Goal: Task Accomplishment & Management: Manage account settings

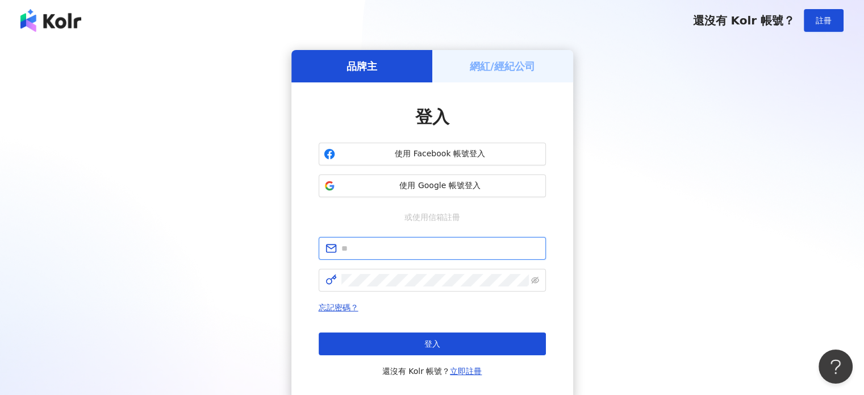
click at [473, 254] on input "text" at bounding box center [441, 248] width 198 height 13
type input "**********"
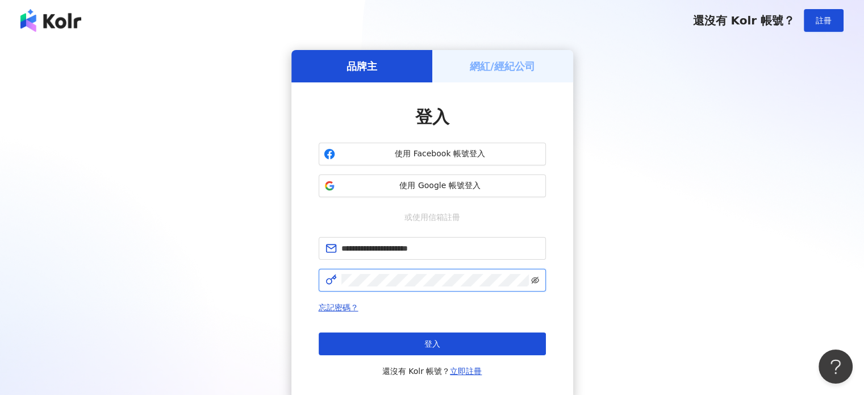
click at [532, 283] on icon "eye-invisible" at bounding box center [535, 280] width 8 height 7
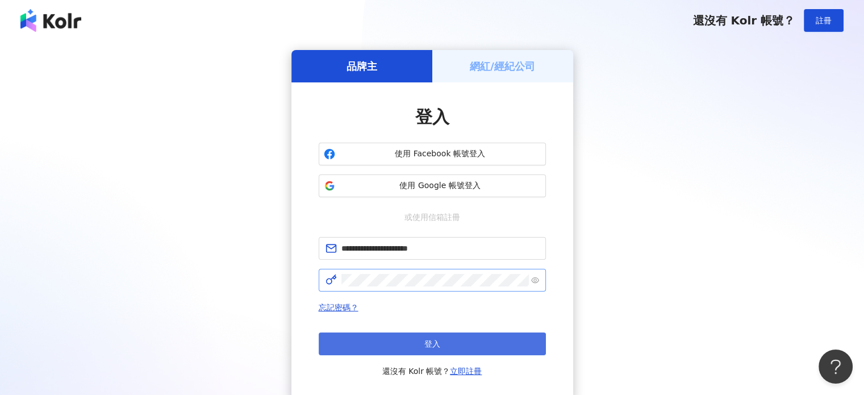
click at [468, 338] on button "登入" at bounding box center [432, 343] width 227 height 23
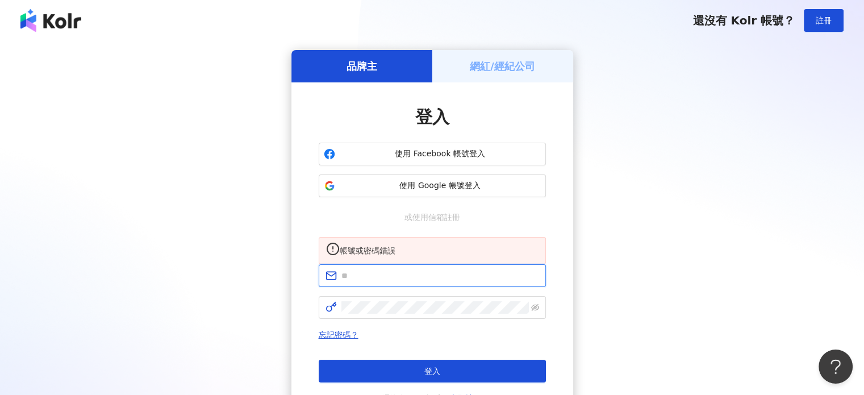
click at [395, 282] on input "text" at bounding box center [441, 275] width 198 height 13
type input "**********"
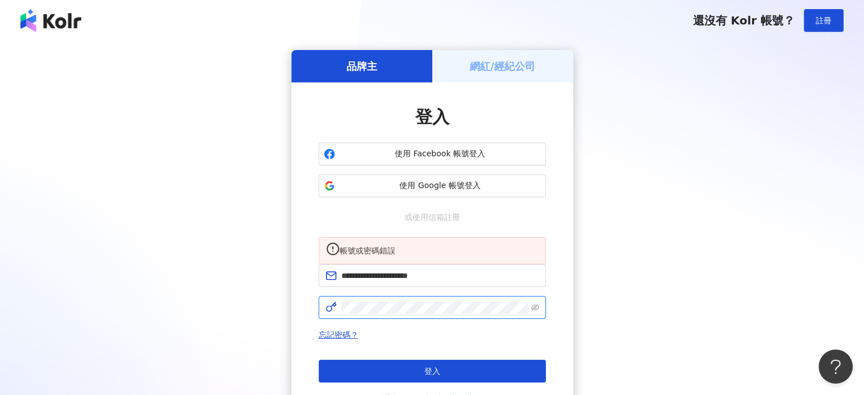
click at [402, 314] on span at bounding box center [432, 307] width 227 height 23
click at [540, 319] on span at bounding box center [432, 307] width 227 height 23
click at [538, 311] on icon "eye-invisible" at bounding box center [535, 308] width 8 height 8
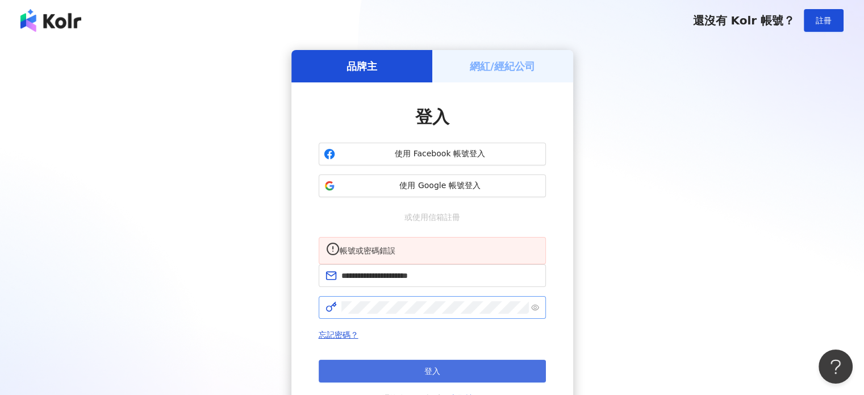
click at [457, 383] on button "登入" at bounding box center [432, 371] width 227 height 23
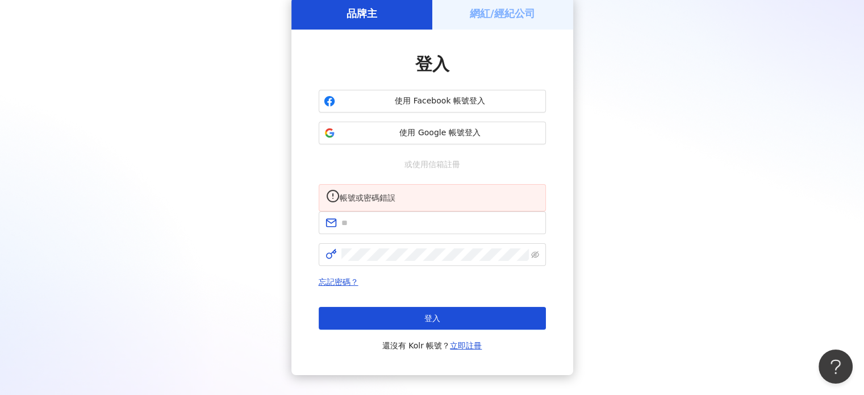
scroll to position [131, 0]
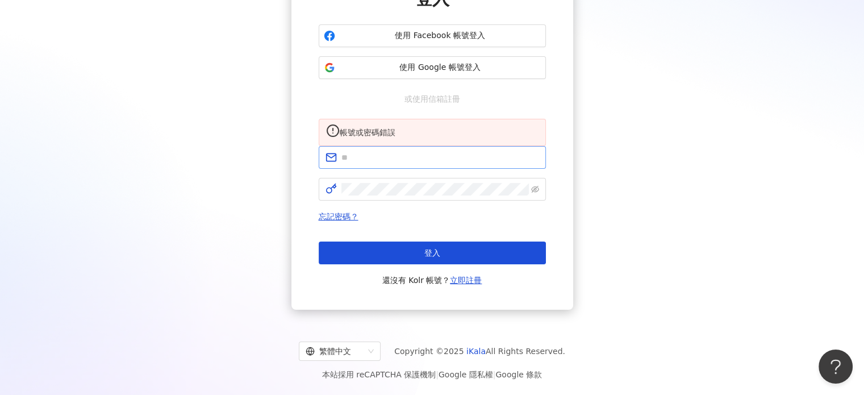
click at [440, 168] on span at bounding box center [432, 157] width 227 height 23
click at [435, 163] on input "text" at bounding box center [441, 157] width 198 height 13
type input "**********"
click at [535, 188] on icon "eye-invisible" at bounding box center [535, 189] width 8 height 8
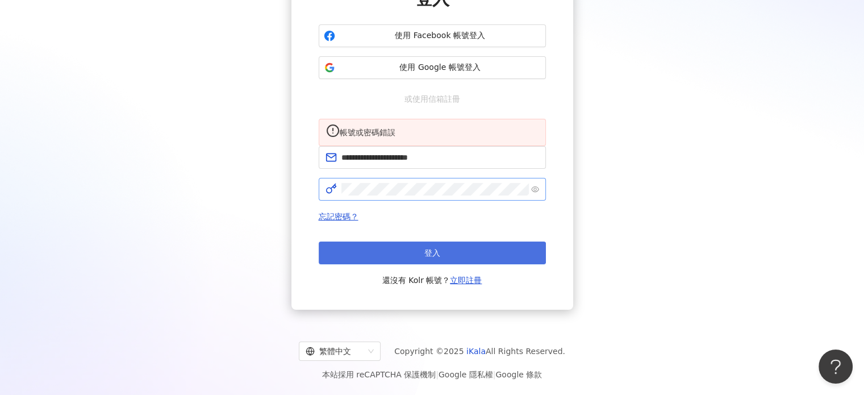
click at [463, 250] on button "登入" at bounding box center [432, 253] width 227 height 23
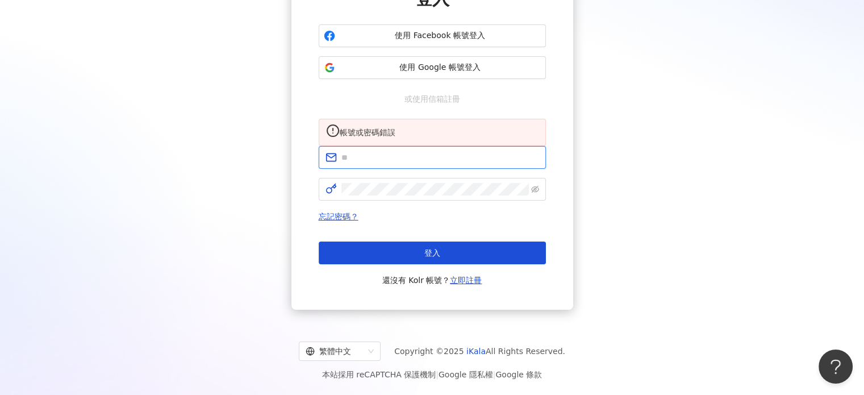
click at [417, 157] on input "text" at bounding box center [441, 157] width 198 height 13
type input "**********"
click at [537, 192] on icon "eye-invisible" at bounding box center [535, 189] width 8 height 8
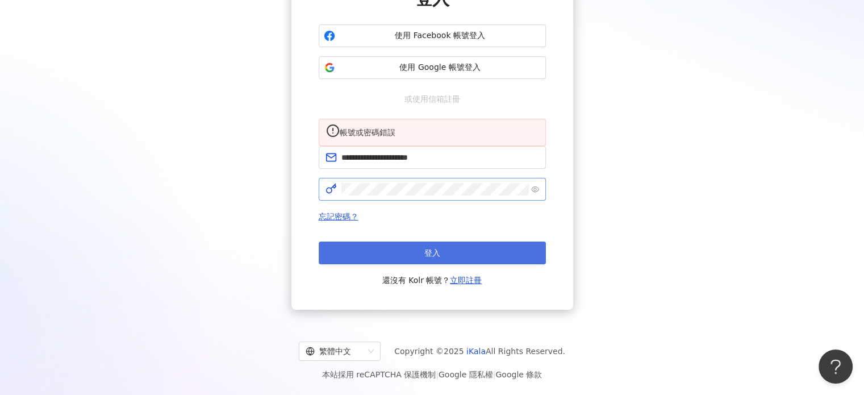
click at [456, 255] on button "登入" at bounding box center [432, 253] width 227 height 23
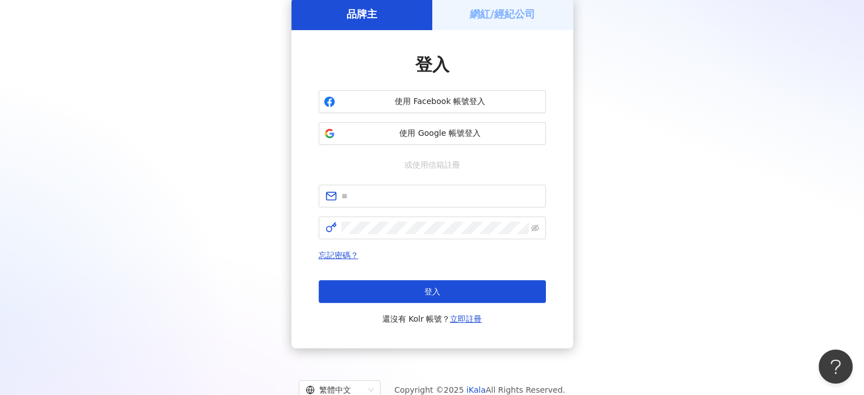
scroll to position [90, 0]
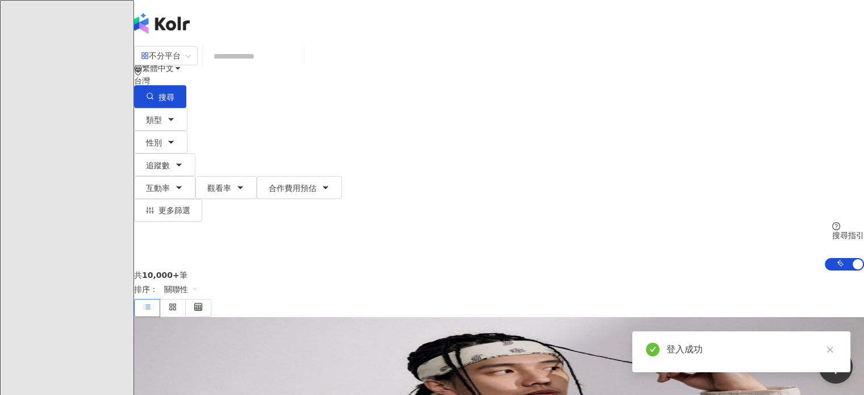
click at [165, 155] on icon at bounding box center [161, 159] width 8 height 8
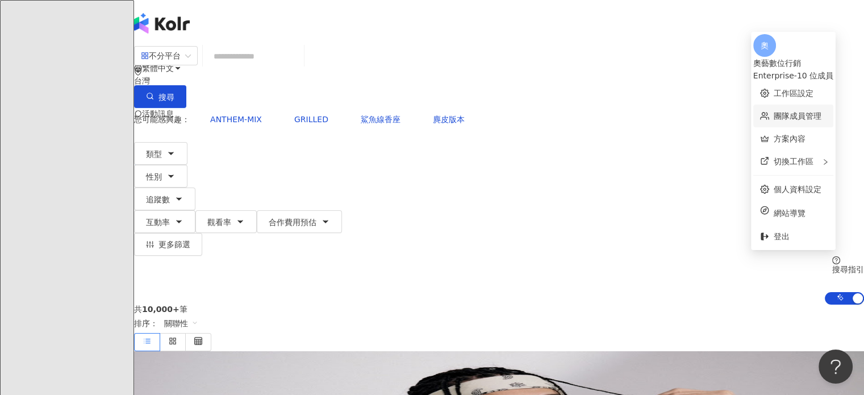
click at [775, 113] on link "團隊成員管理" at bounding box center [798, 115] width 48 height 9
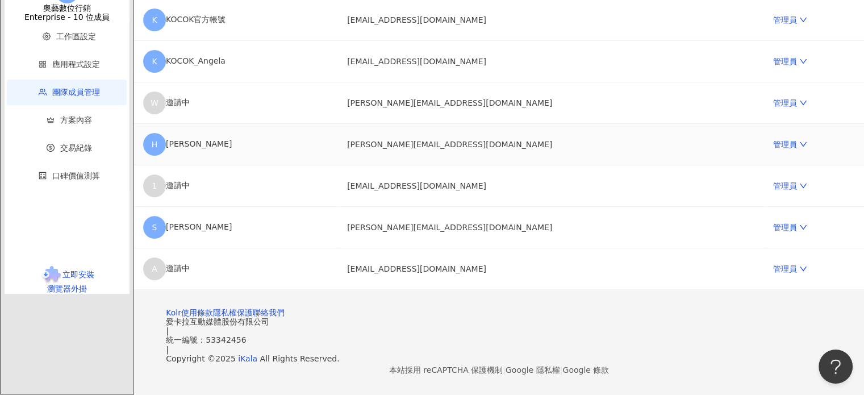
scroll to position [398, 0]
click at [696, 219] on td "[PERSON_NAME][EMAIL_ADDRESS][DOMAIN_NAME]" at bounding box center [551, 227] width 426 height 41
click at [774, 223] on link "管理員" at bounding box center [791, 227] width 34 height 9
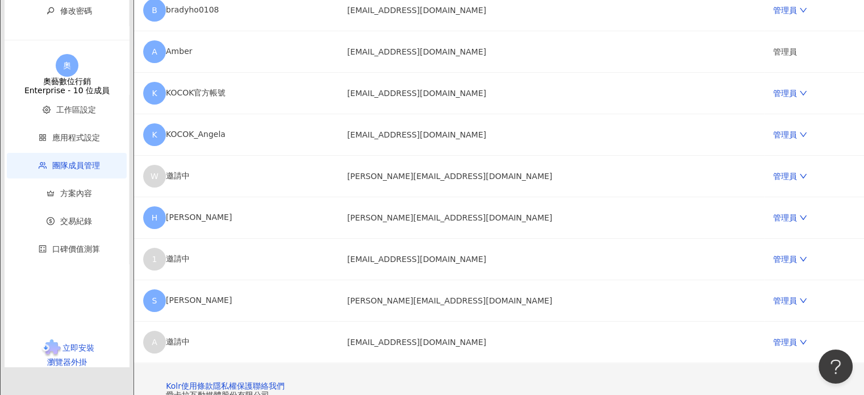
scroll to position [171, 0]
